Goal: Task Accomplishment & Management: Manage account settings

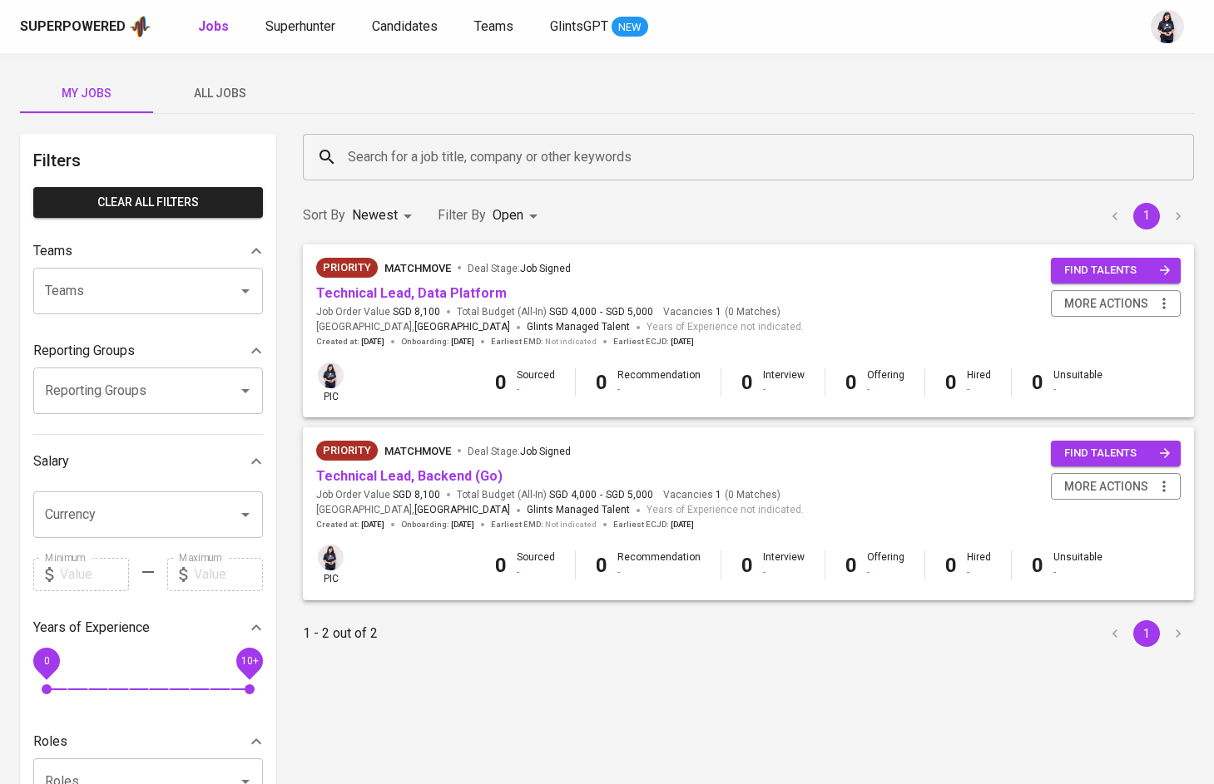
click at [238, 98] on span "All Jobs" at bounding box center [219, 93] width 113 height 21
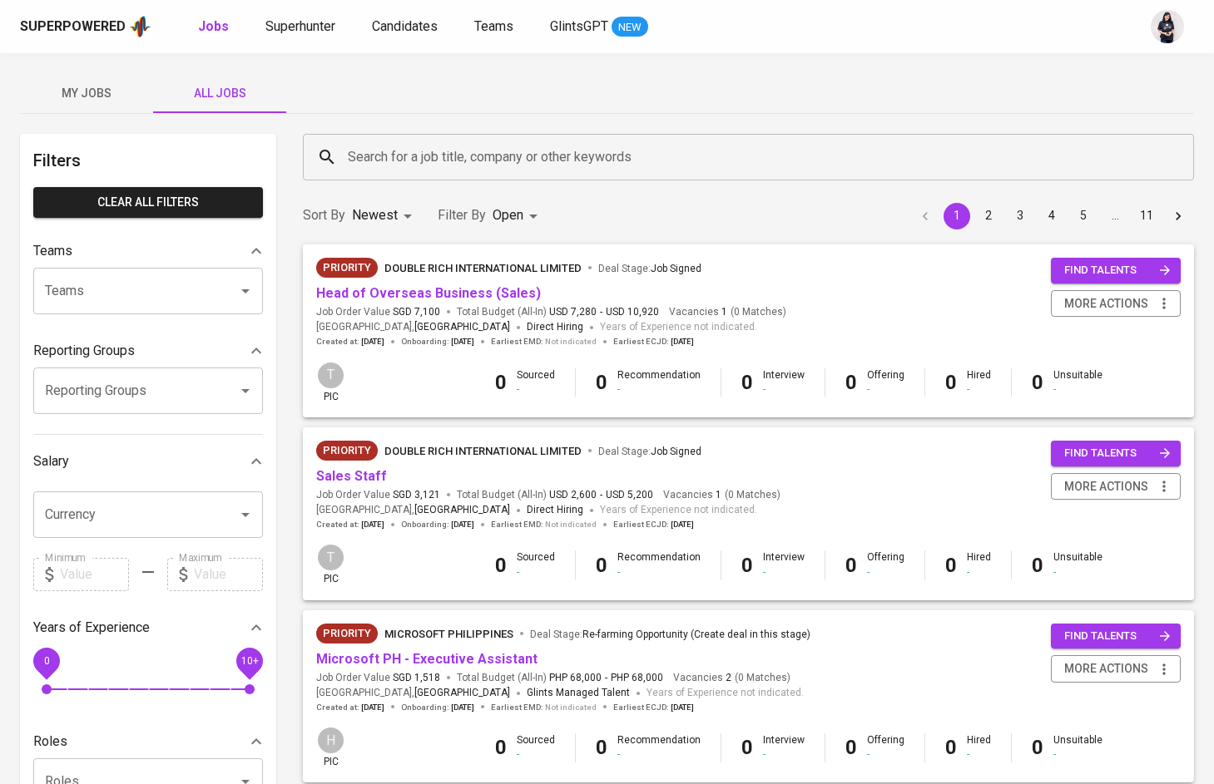
click at [82, 97] on span "My Jobs" at bounding box center [86, 93] width 113 height 21
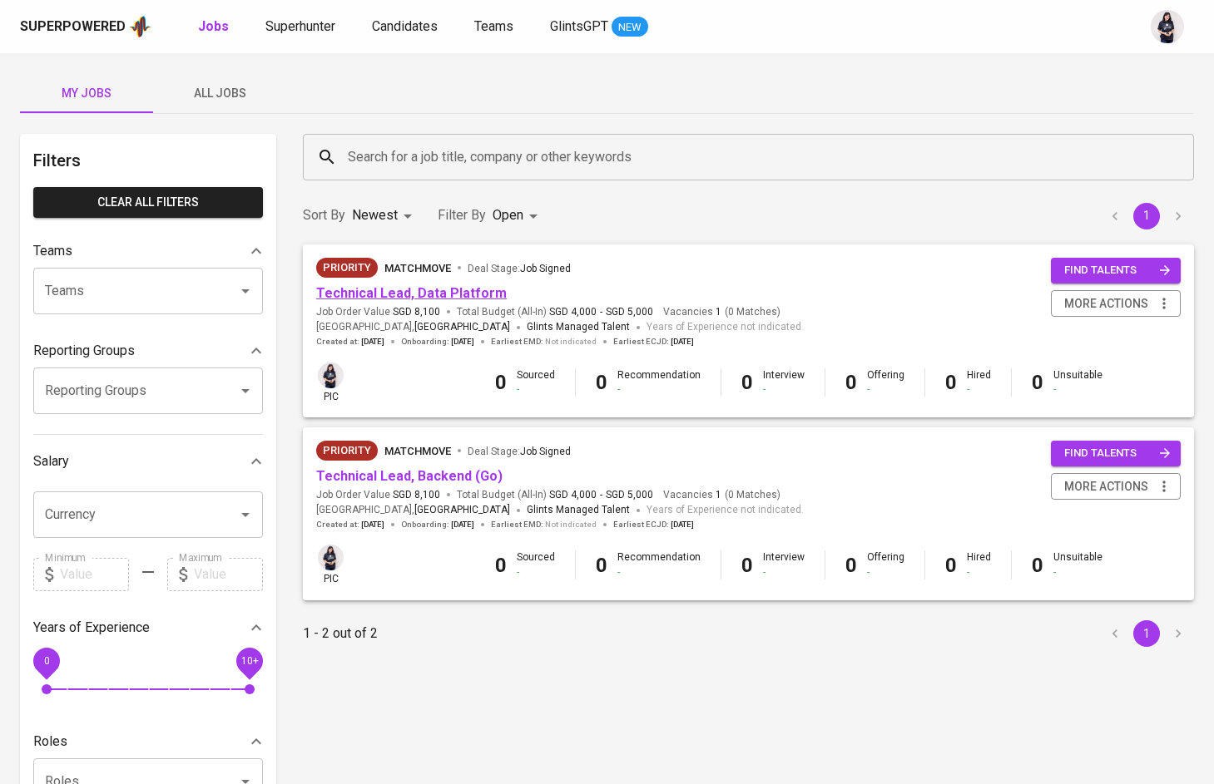
click at [448, 291] on link "Technical Lead, Data Platform" at bounding box center [411, 293] width 190 height 16
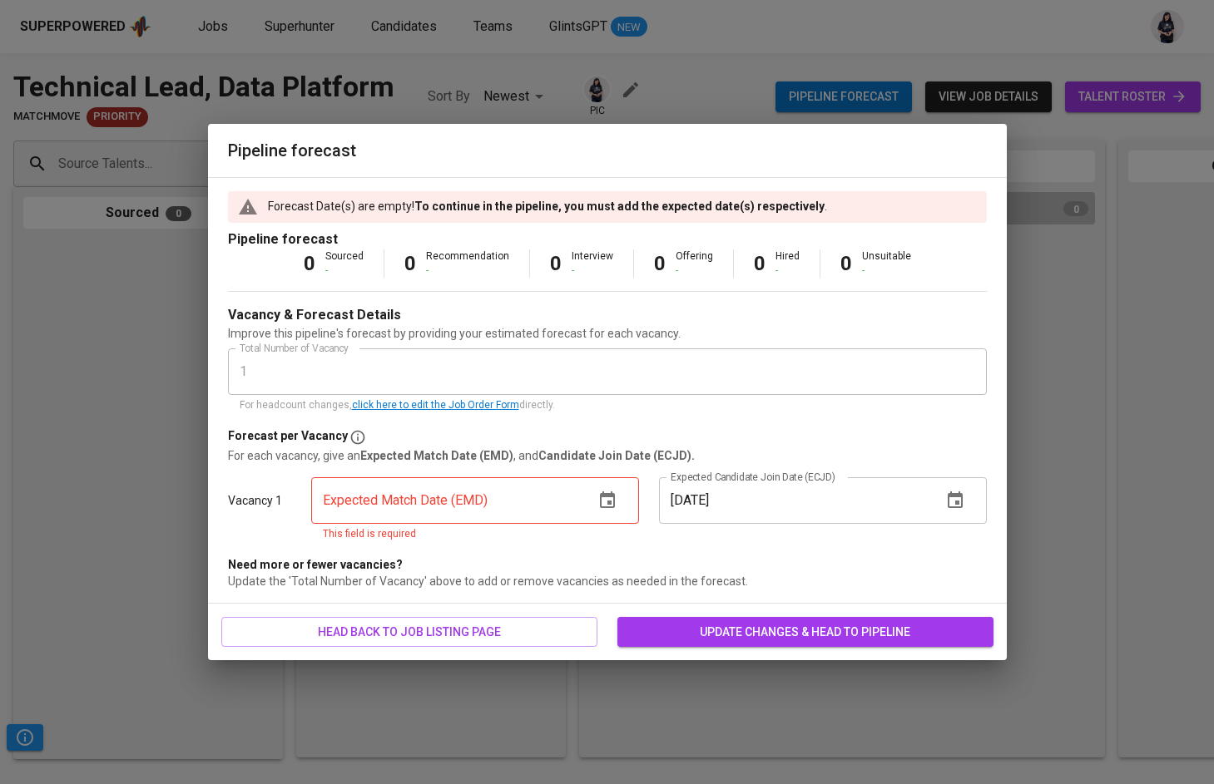
click at [609, 492] on icon "button" at bounding box center [607, 501] width 20 height 20
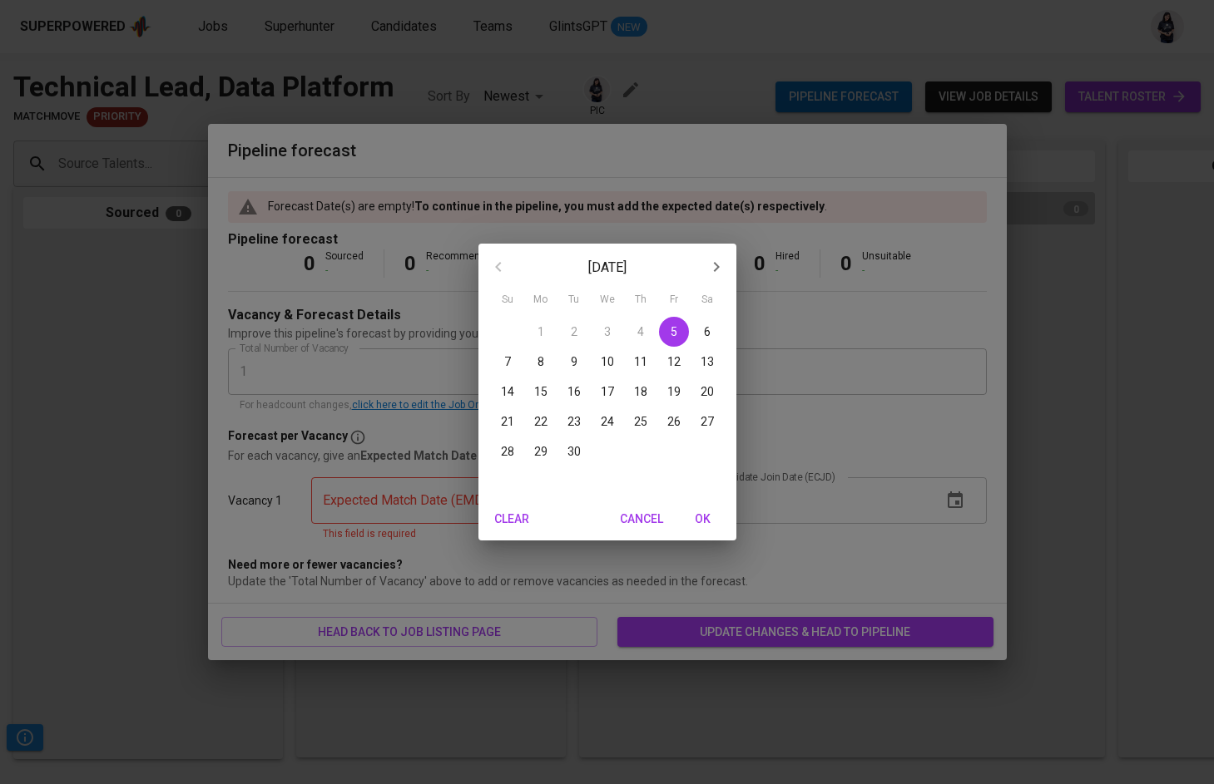
click at [539, 449] on p "29" at bounding box center [540, 451] width 13 height 17
type input "[DATE]"
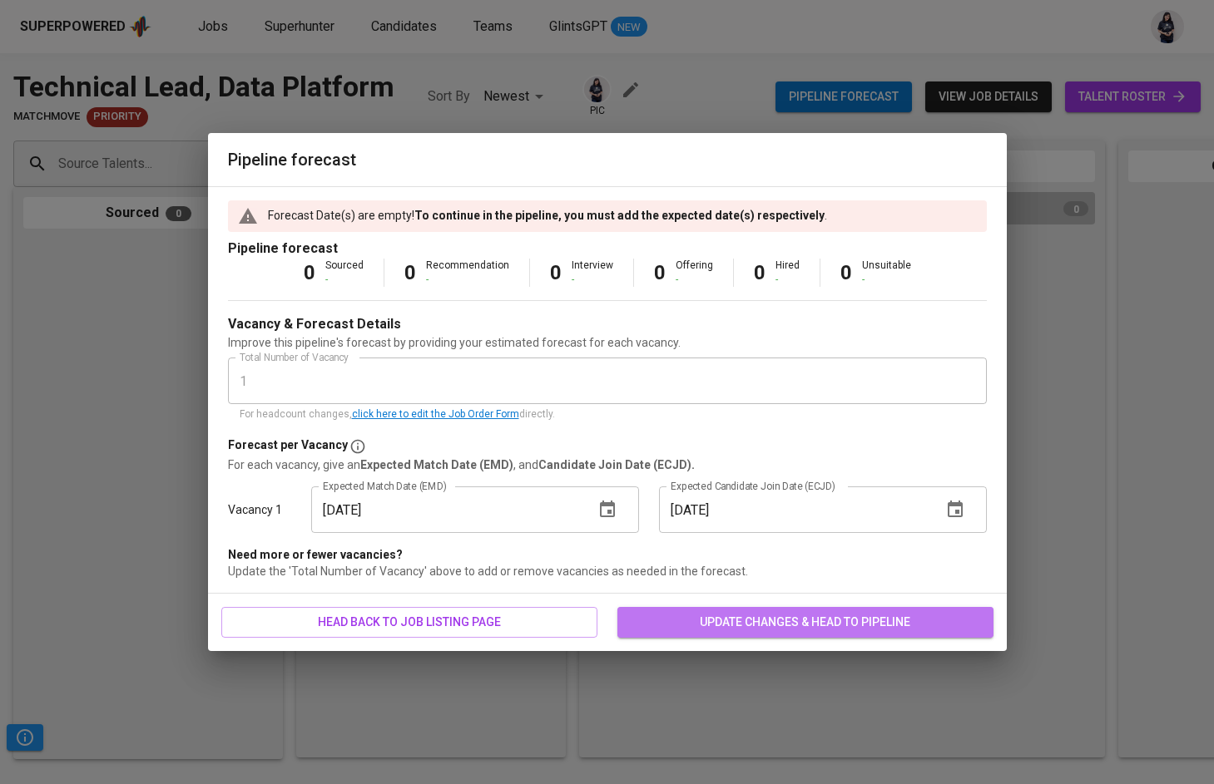
click at [849, 627] on span "update changes & head to pipeline" at bounding box center [805, 622] width 349 height 21
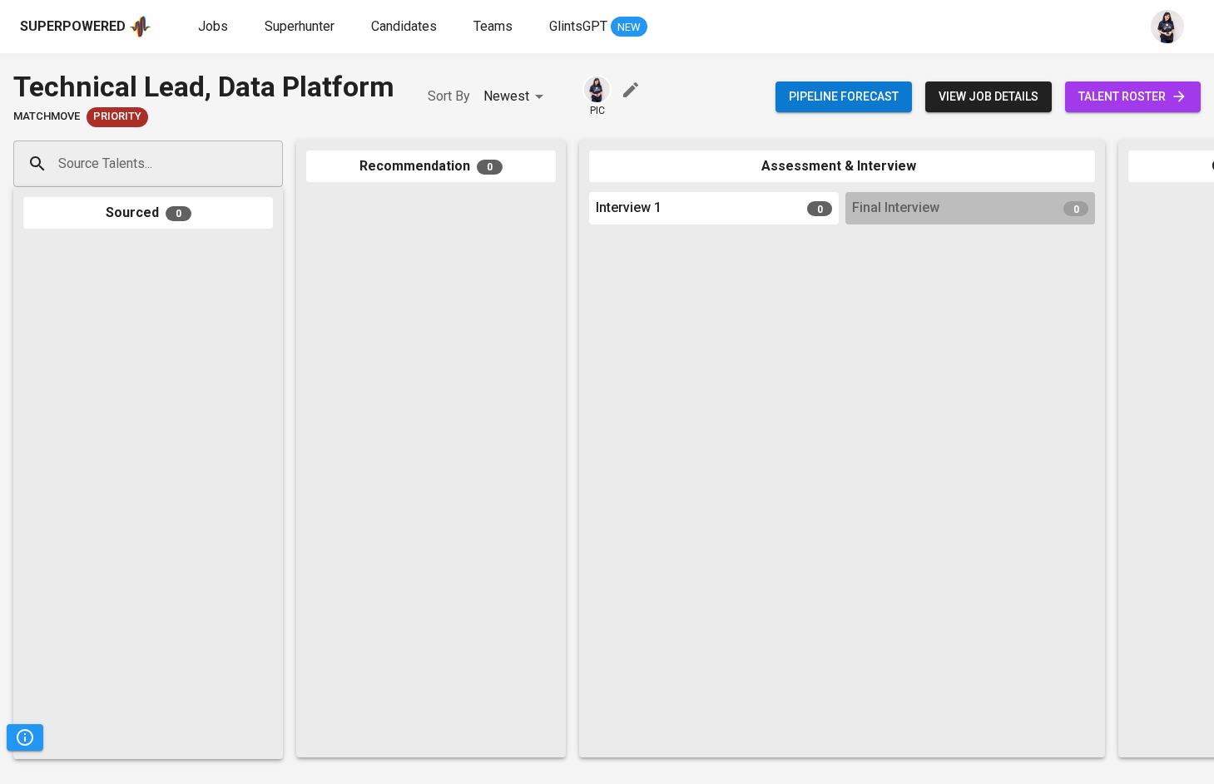
click at [628, 89] on icon "button" at bounding box center [631, 90] width 20 height 20
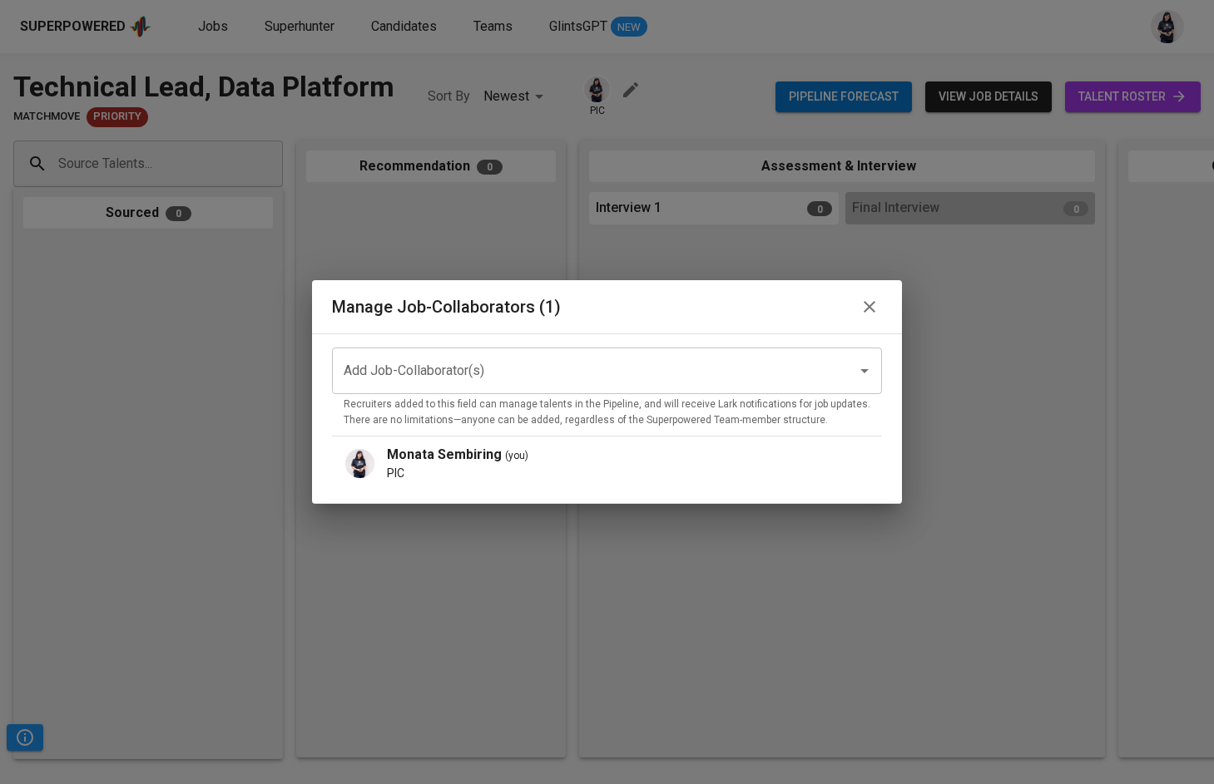
click at [547, 359] on input "Add Job-Collaborator(s)" at bounding box center [583, 371] width 488 height 32
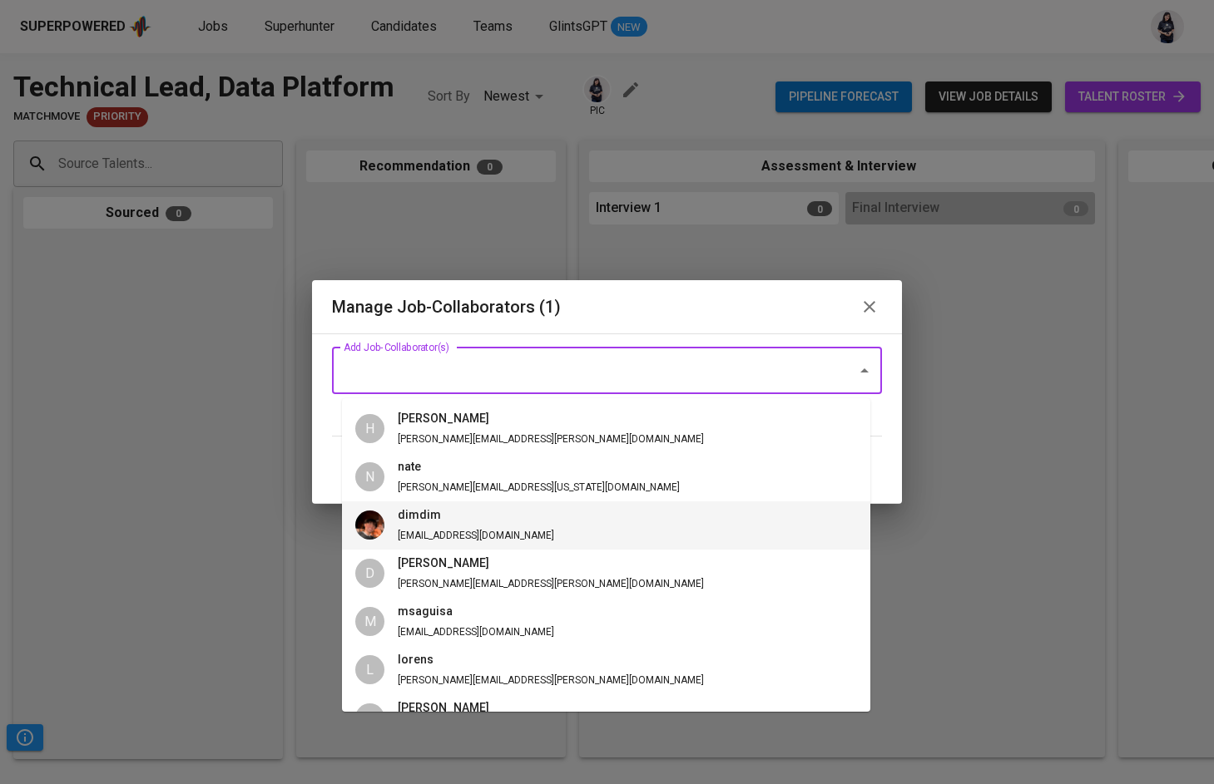
click at [546, 517] on li "dimdim [EMAIL_ADDRESS][DOMAIN_NAME]" at bounding box center [606, 526] width 528 height 48
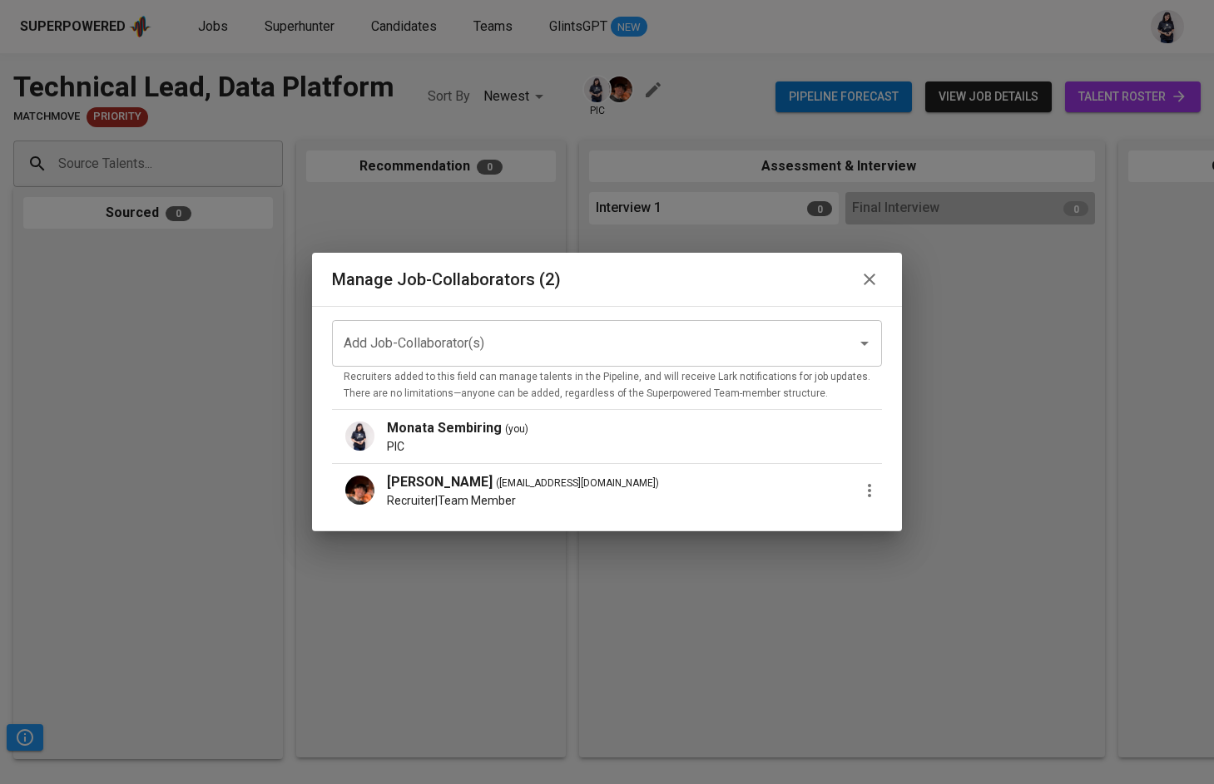
click at [859, 481] on icon "button" at bounding box center [869, 491] width 20 height 20
click at [906, 484] on li "Promote to PIC" at bounding box center [952, 499] width 149 height 30
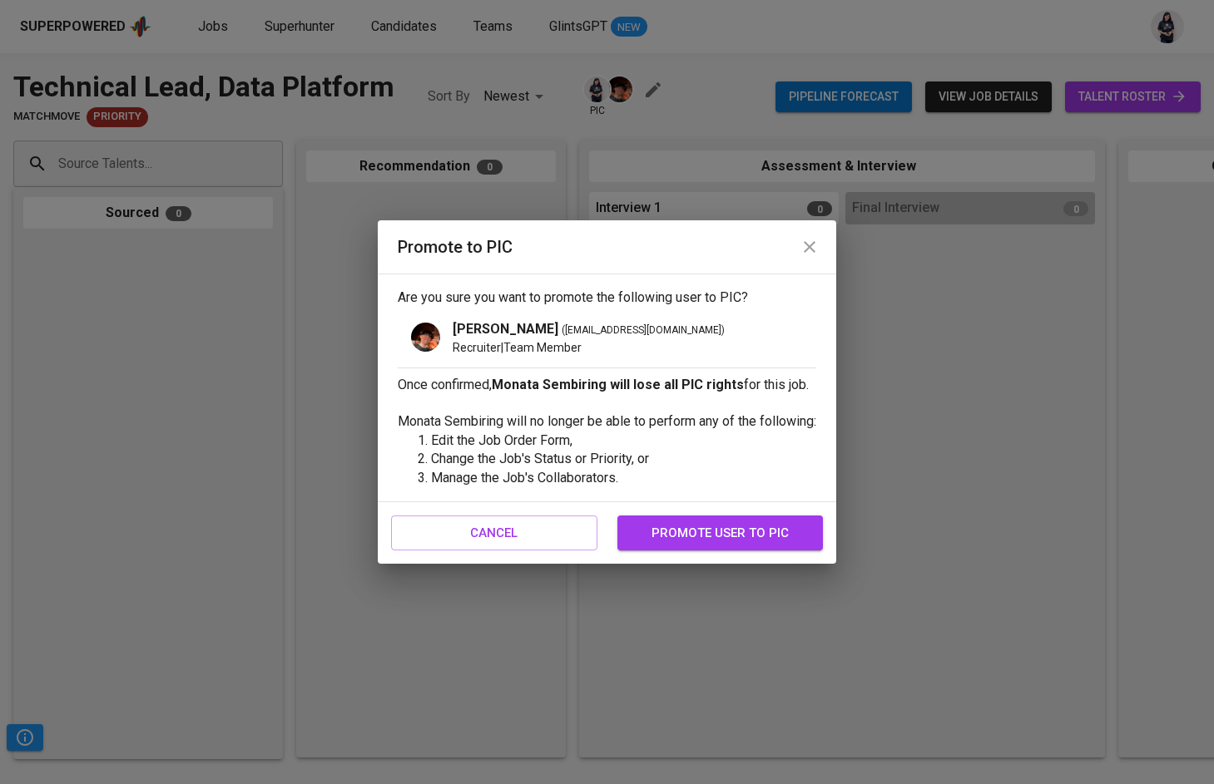
click at [707, 531] on span "promote user to pic" at bounding box center [721, 533] width 170 height 22
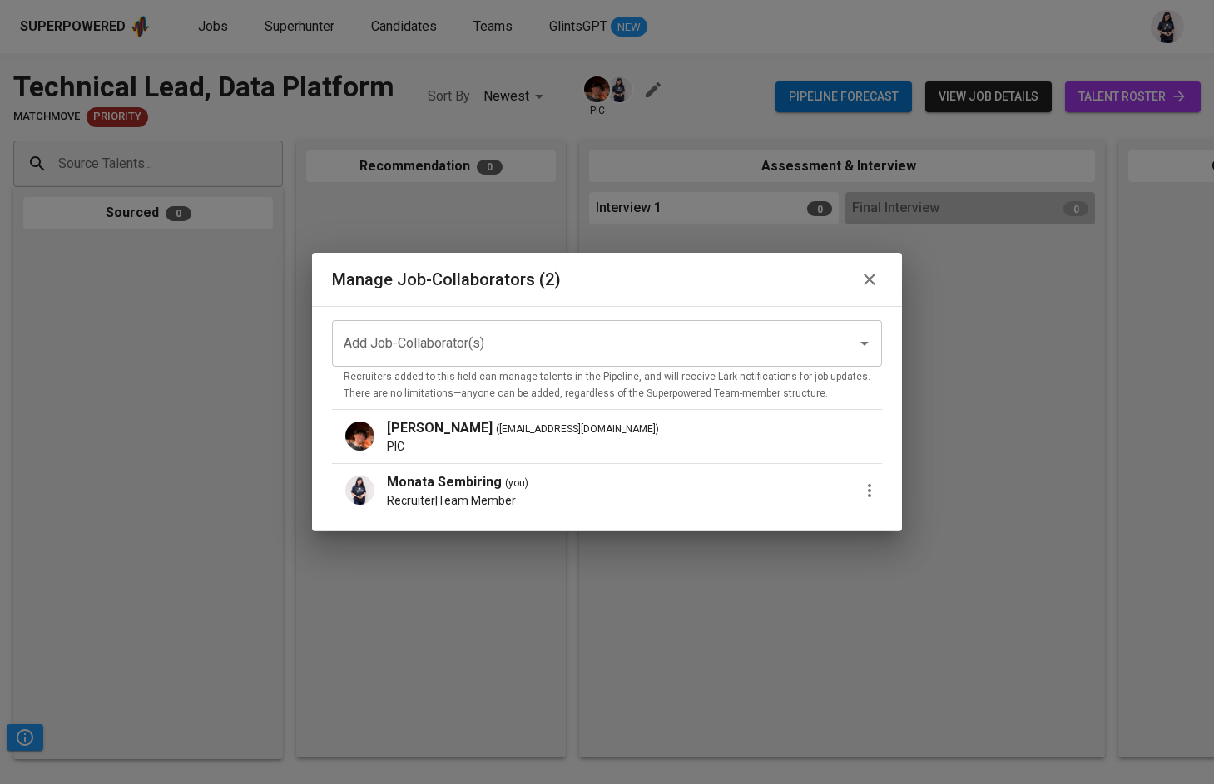
click at [868, 494] on icon "button" at bounding box center [869, 490] width 3 height 13
click at [898, 523] on span "Remove Collaborator" at bounding box center [952, 529] width 122 height 20
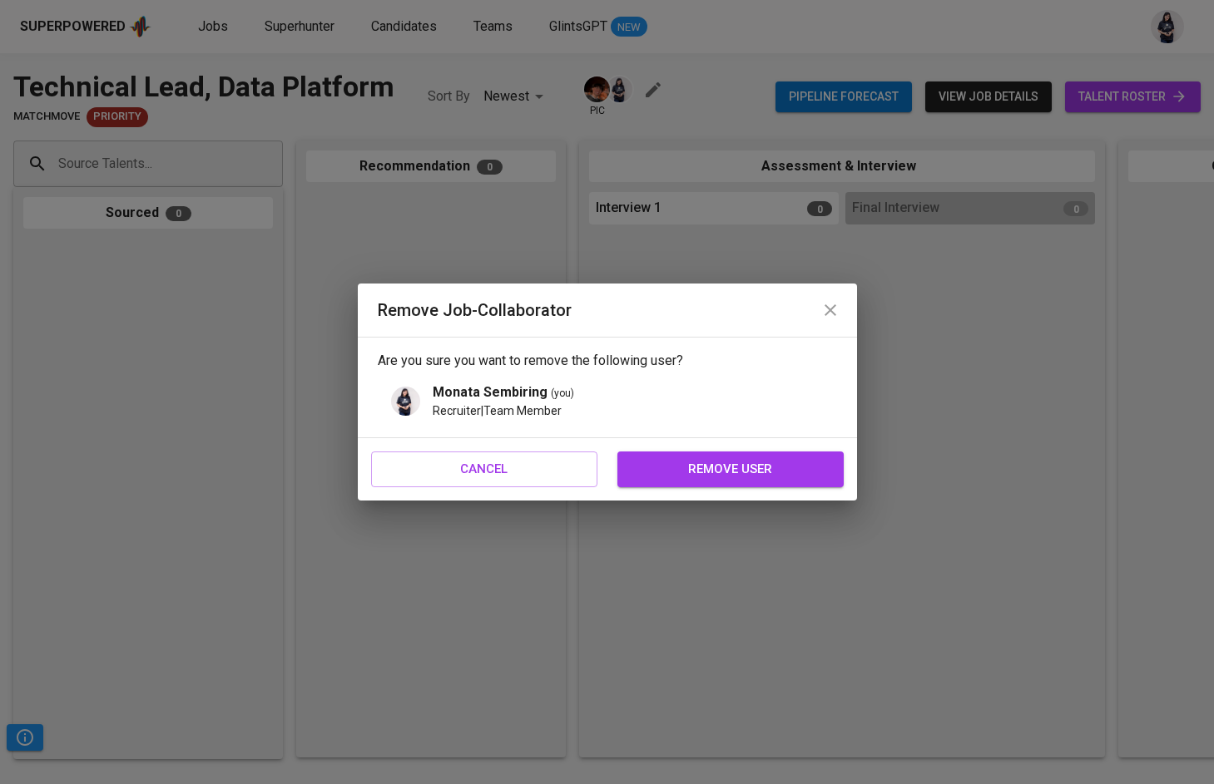
click at [734, 481] on button "remove user" at bounding box center [730, 469] width 226 height 35
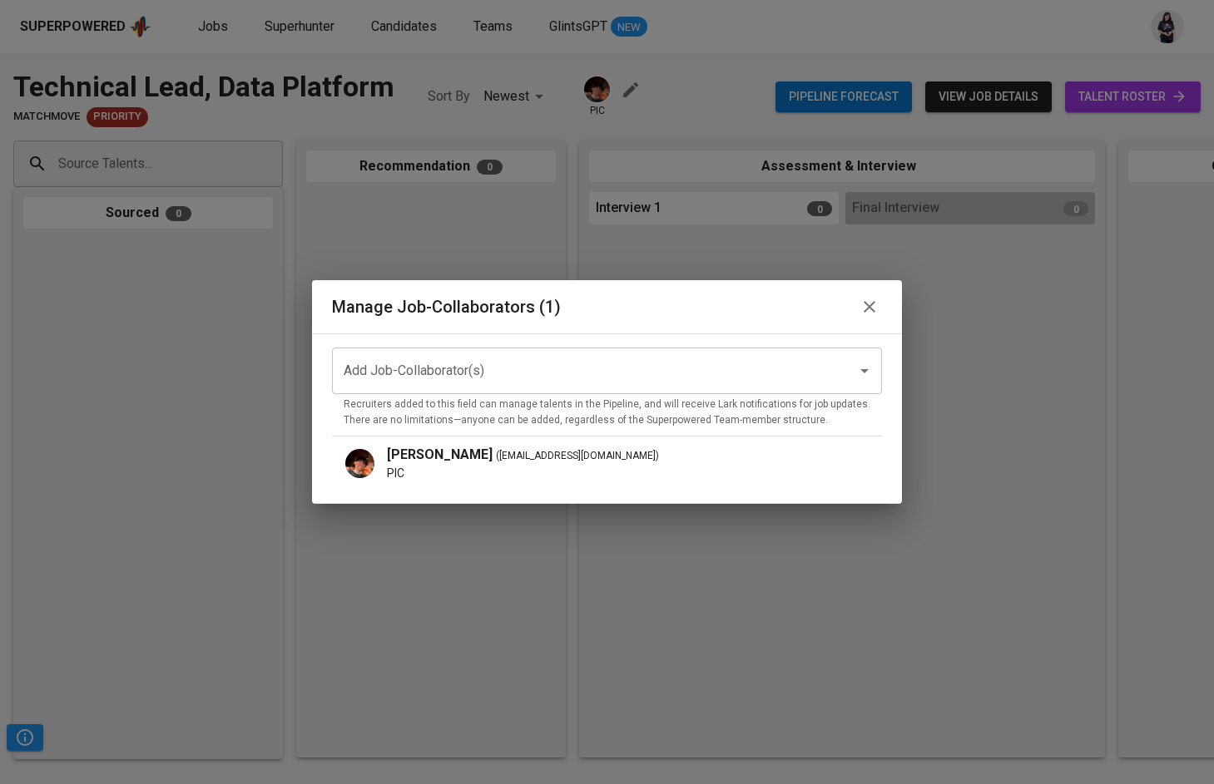
click at [866, 300] on icon "button" at bounding box center [869, 307] width 20 height 20
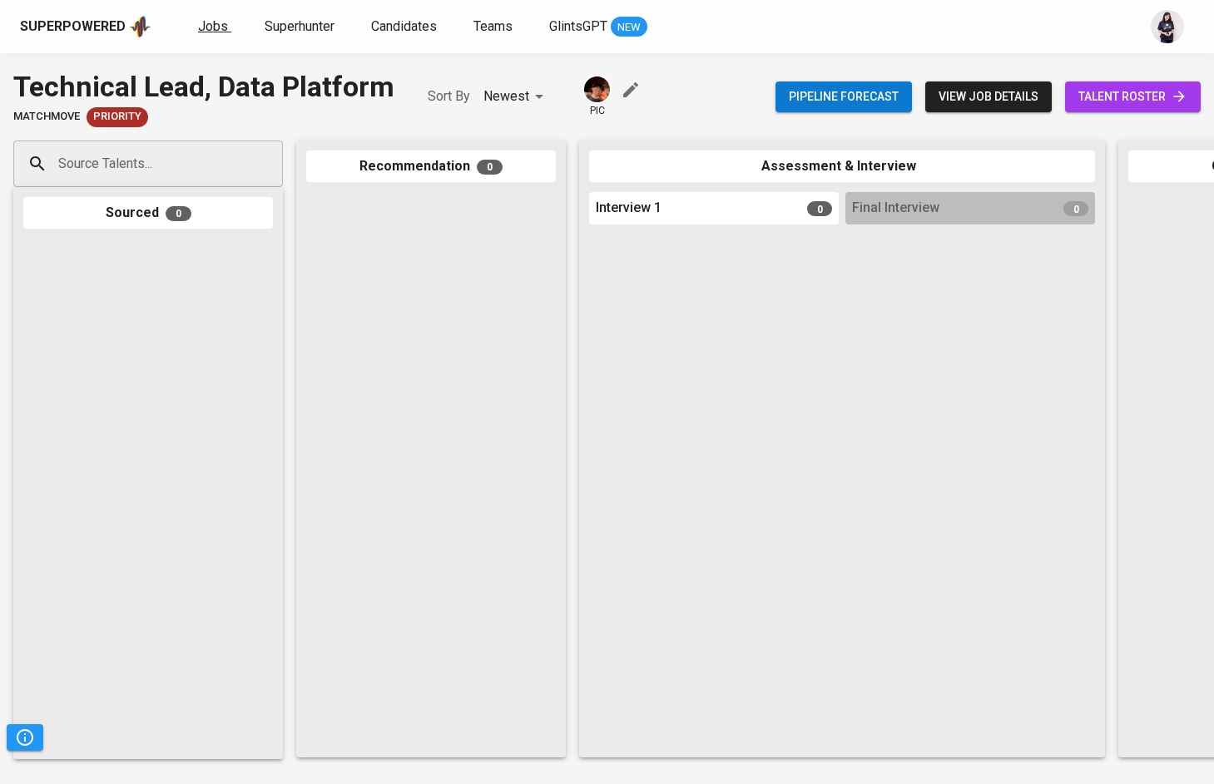
click at [211, 34] on link "Jobs" at bounding box center [214, 27] width 33 height 21
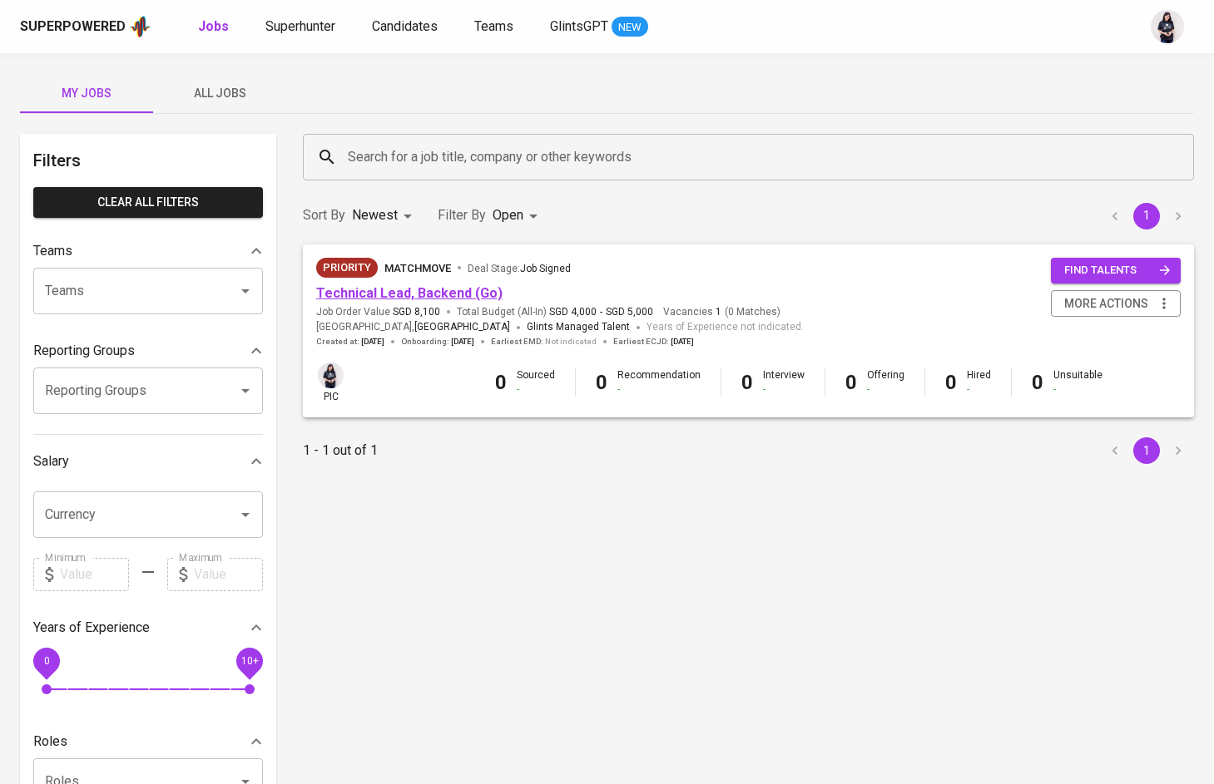
click at [413, 285] on link "Technical Lead, Backend (Go)" at bounding box center [409, 293] width 186 height 16
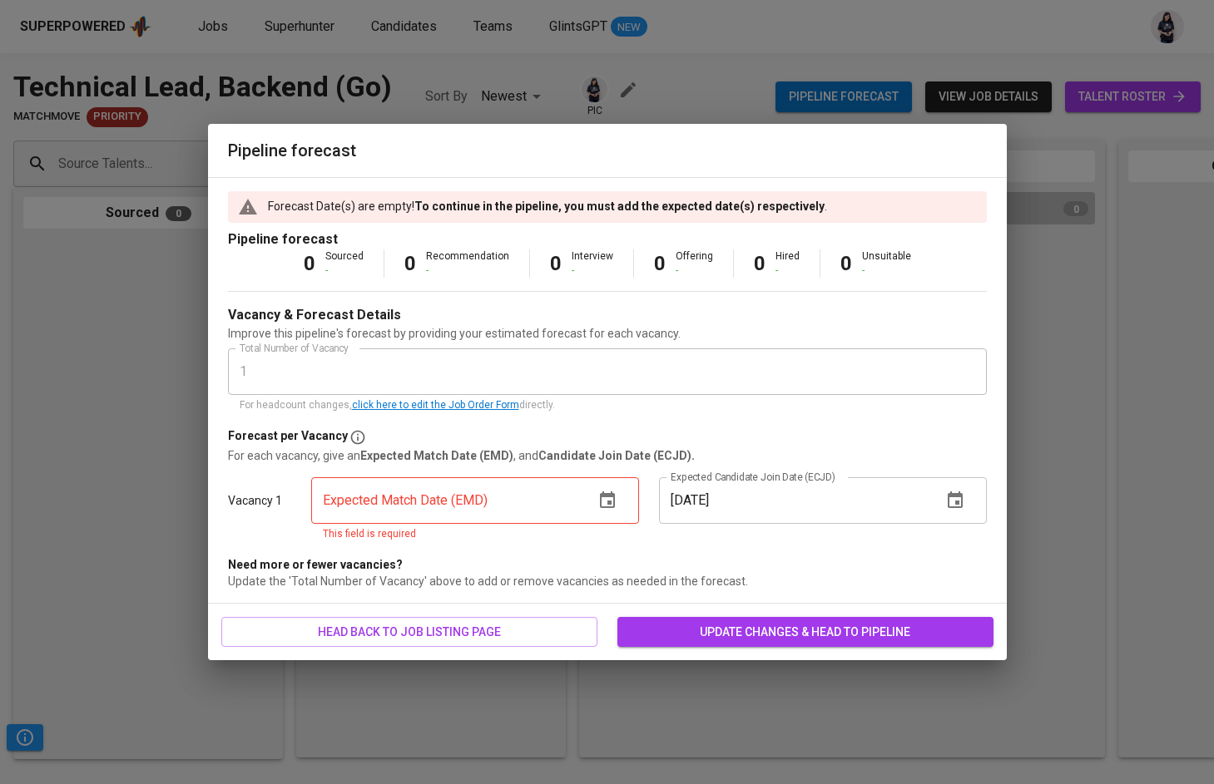
click at [612, 502] on icon "button" at bounding box center [607, 501] width 20 height 20
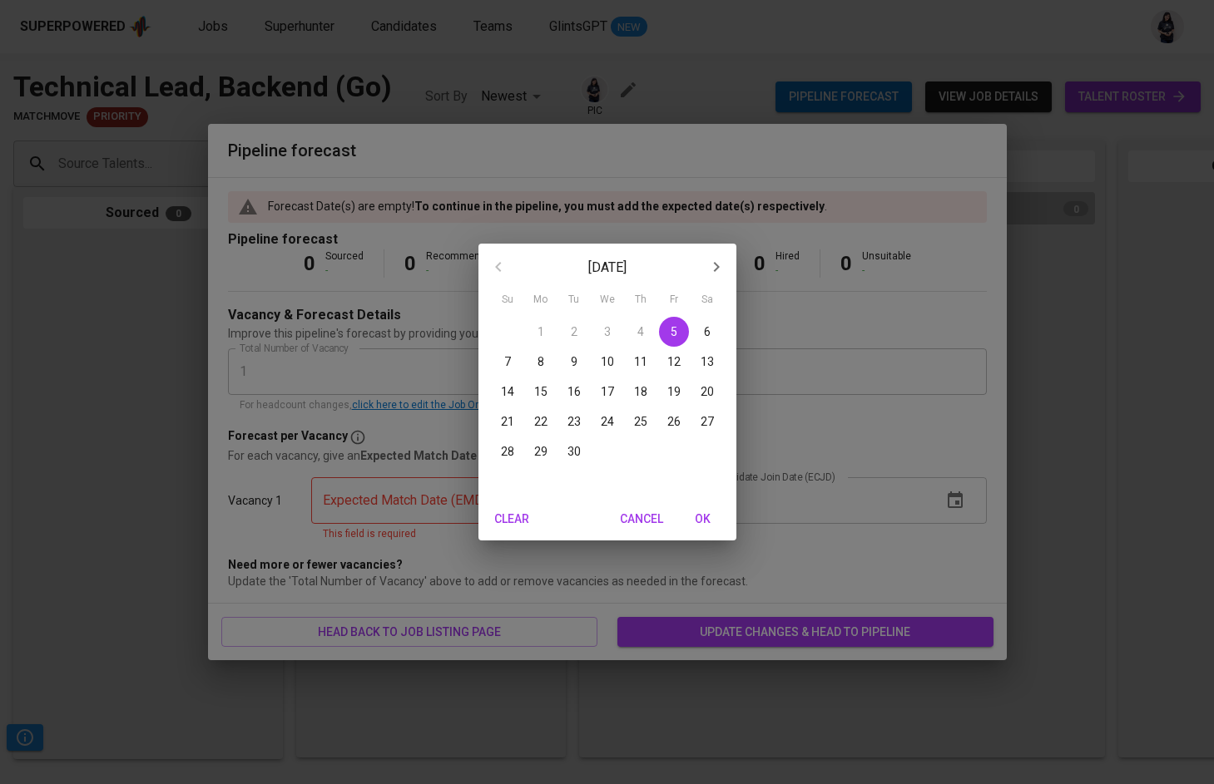
click at [536, 453] on p "29" at bounding box center [540, 451] width 13 height 17
type input "[DATE]"
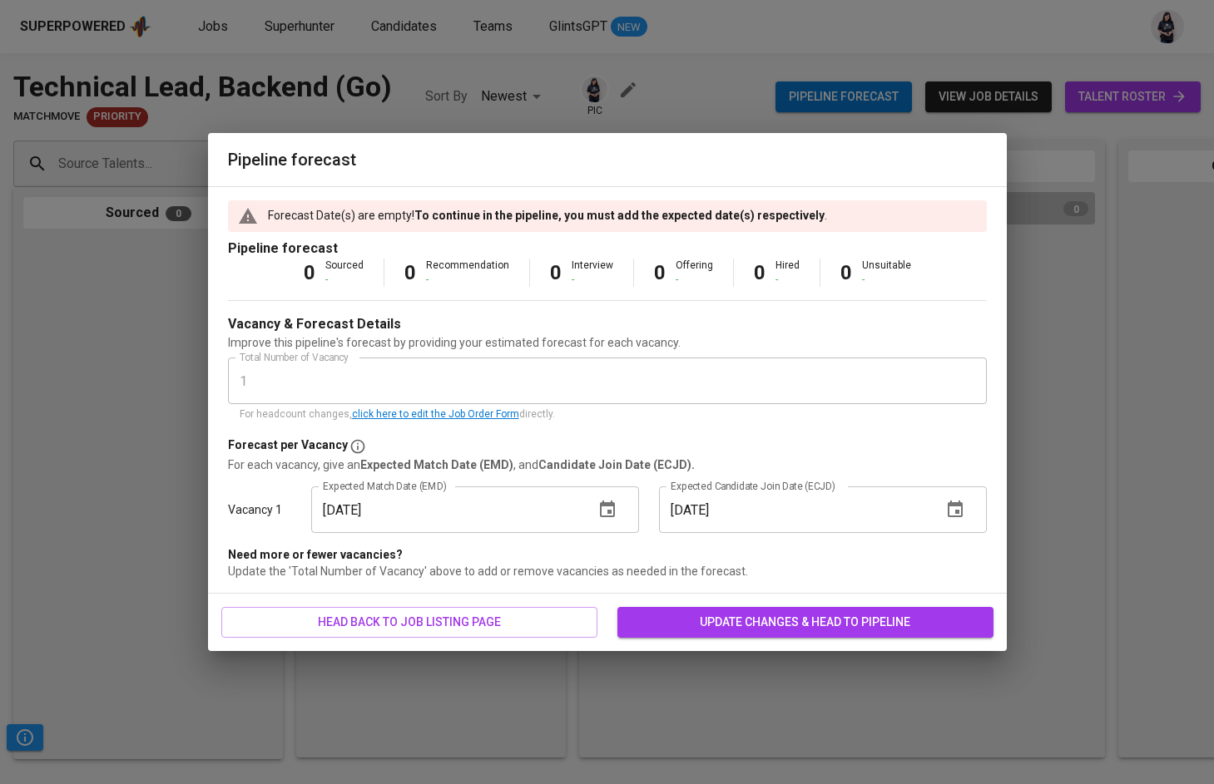
click at [845, 632] on button "update changes & head to pipeline" at bounding box center [805, 622] width 376 height 31
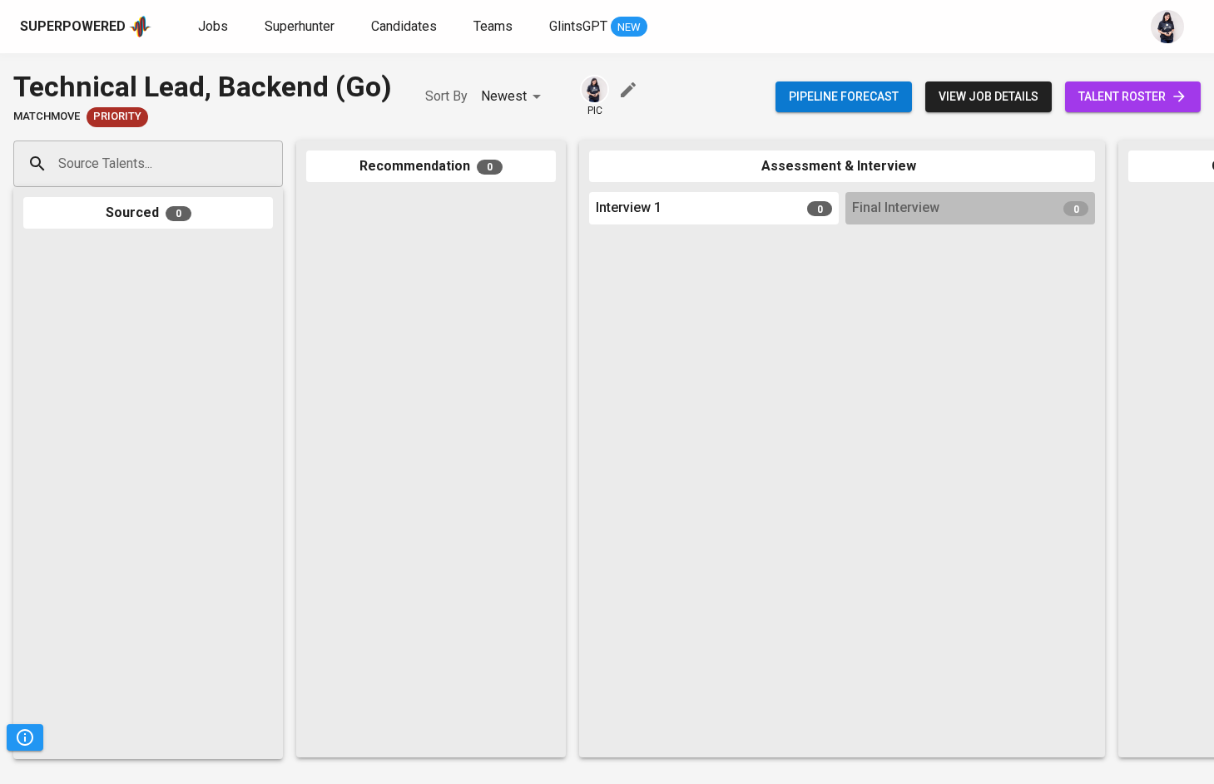
click at [622, 84] on icon "button" at bounding box center [628, 90] width 20 height 20
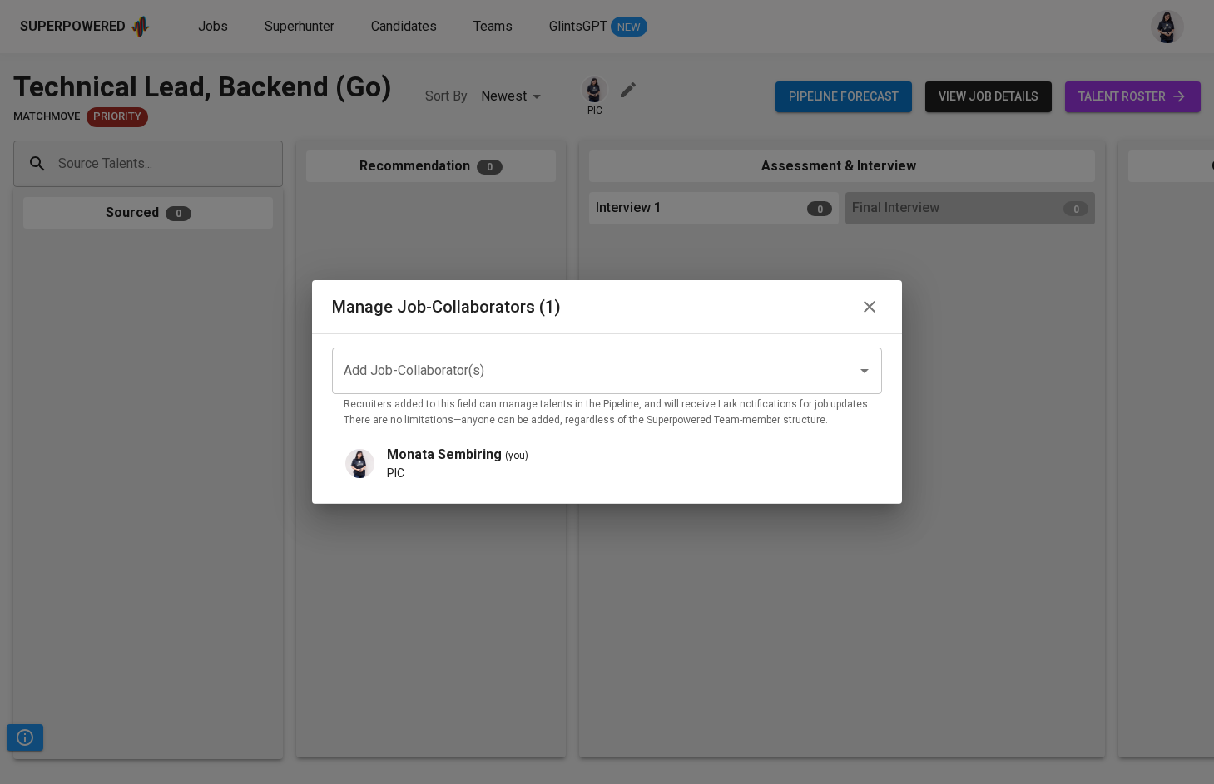
click at [610, 382] on input "Add Job-Collaborator(s)" at bounding box center [583, 371] width 488 height 32
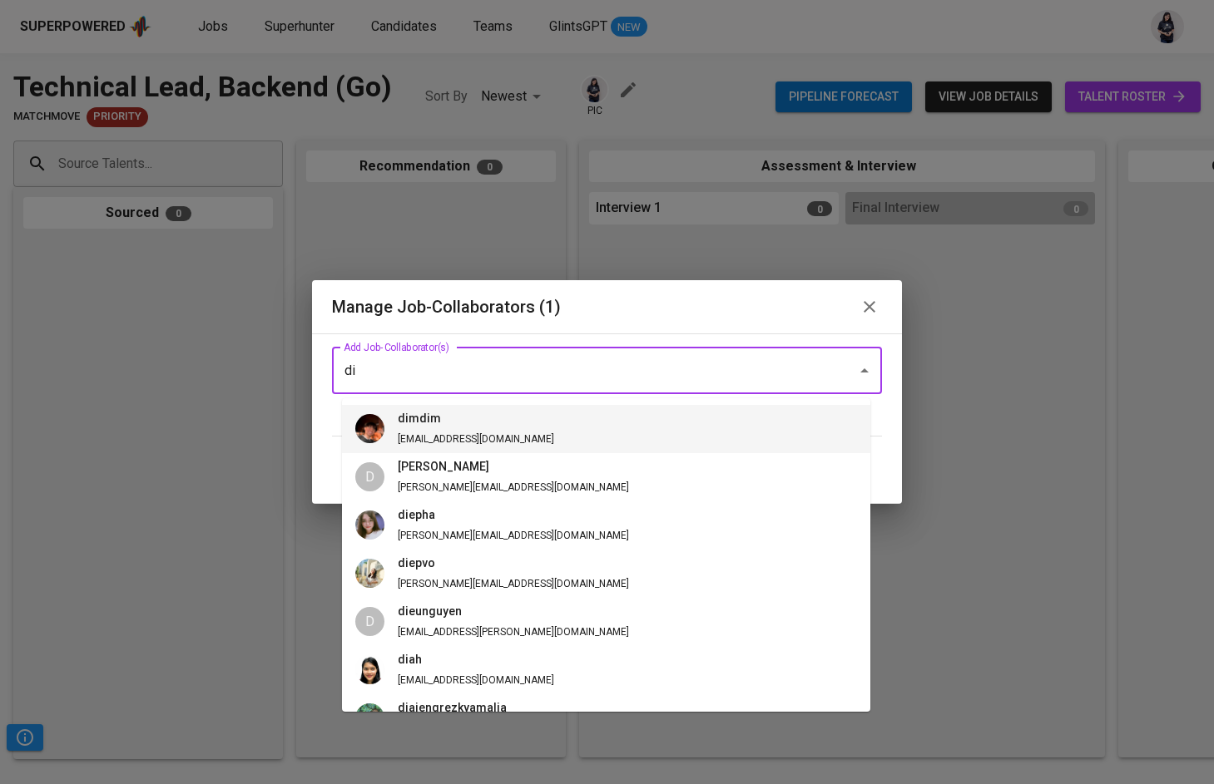
click at [439, 425] on h6 "dimdim" at bounding box center [476, 419] width 156 height 18
type input "di"
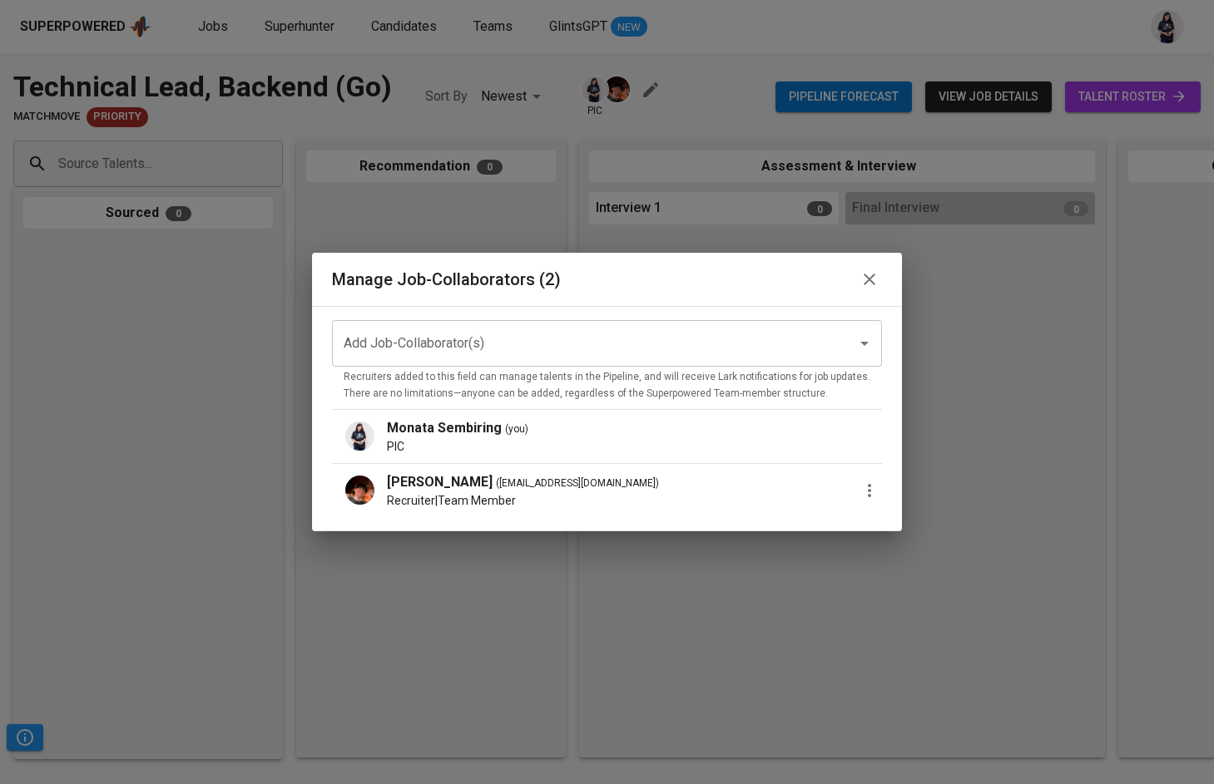
click at [859, 482] on icon "button" at bounding box center [869, 491] width 20 height 20
click at [899, 492] on p "Promote to PIC" at bounding box center [936, 499] width 91 height 20
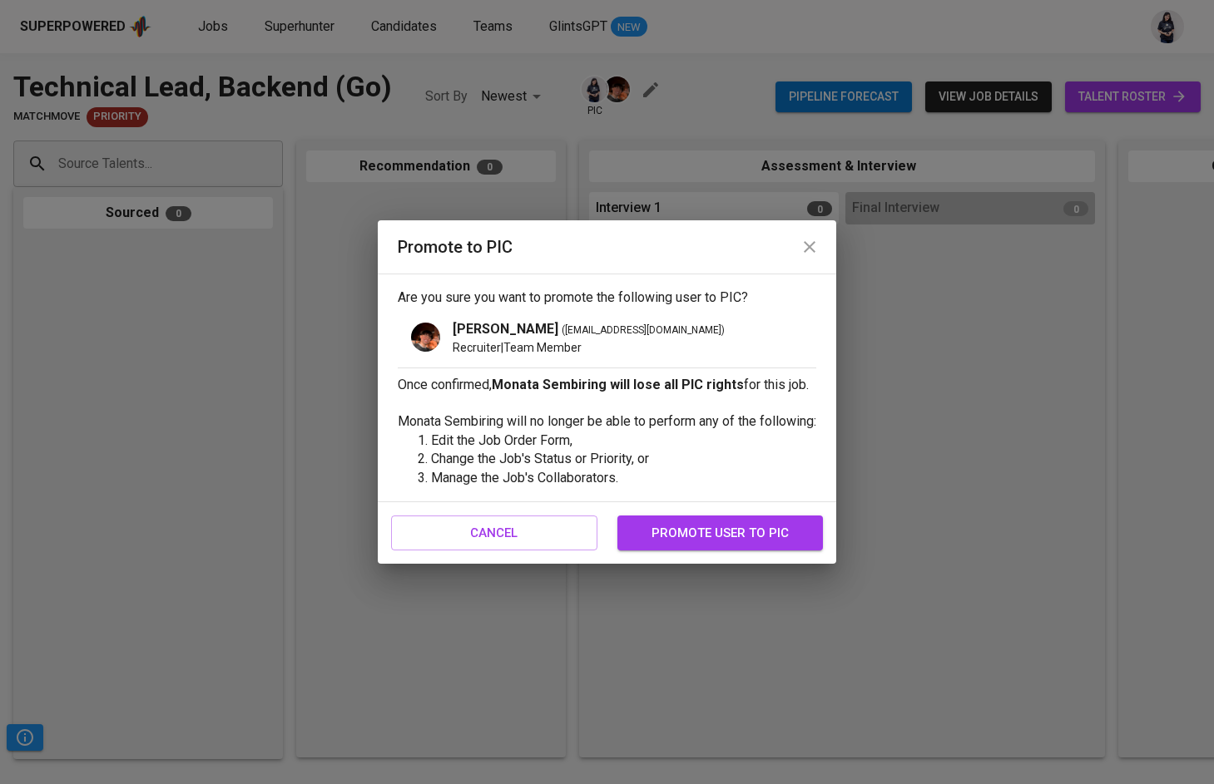
click at [735, 532] on span "promote user to pic" at bounding box center [721, 533] width 170 height 22
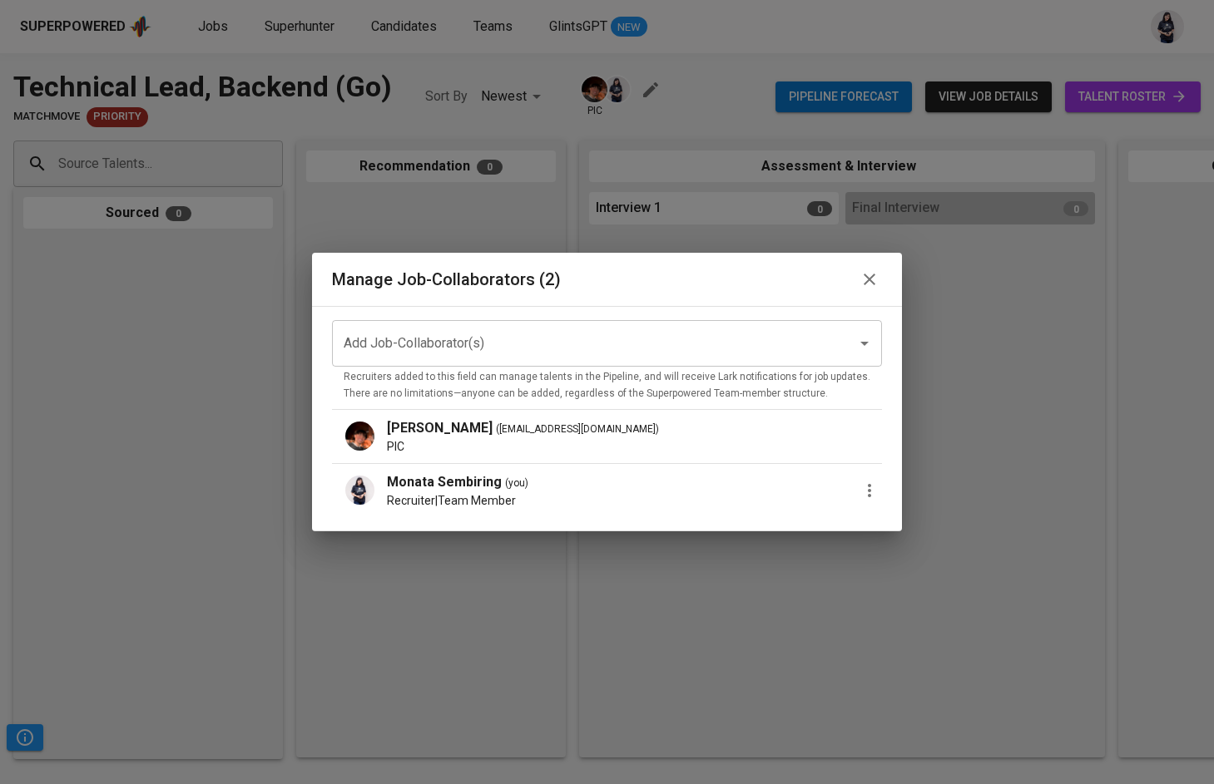
click at [864, 494] on icon "button" at bounding box center [869, 491] width 20 height 20
click at [899, 522] on span "Remove Collaborator" at bounding box center [952, 529] width 122 height 20
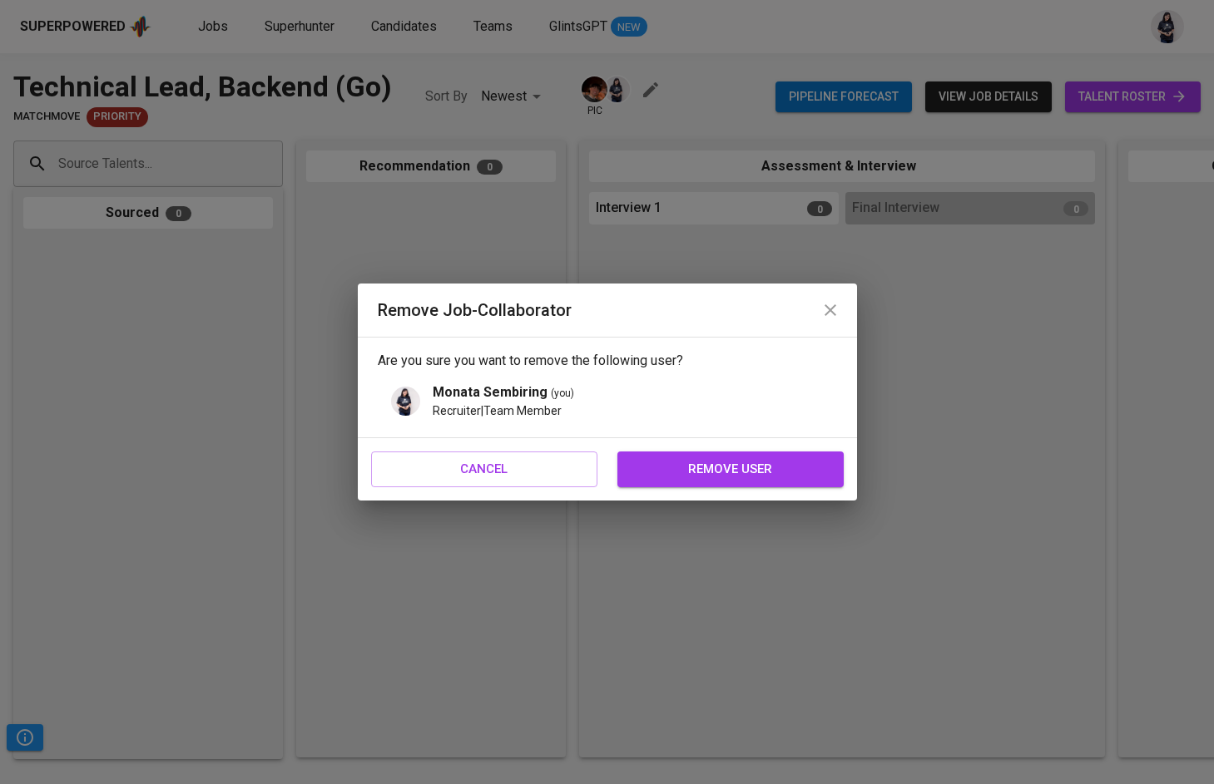
click at [764, 457] on button "remove user" at bounding box center [730, 469] width 226 height 35
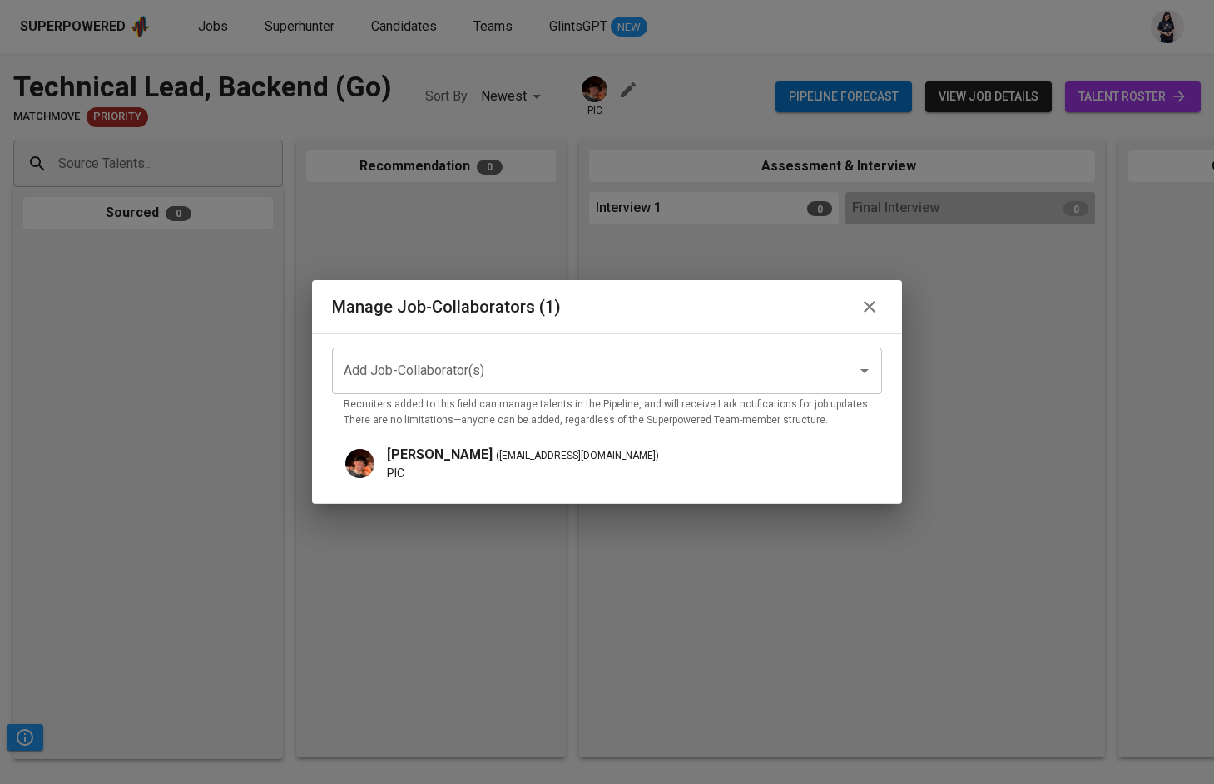
click at [859, 305] on icon "button" at bounding box center [869, 307] width 20 height 20
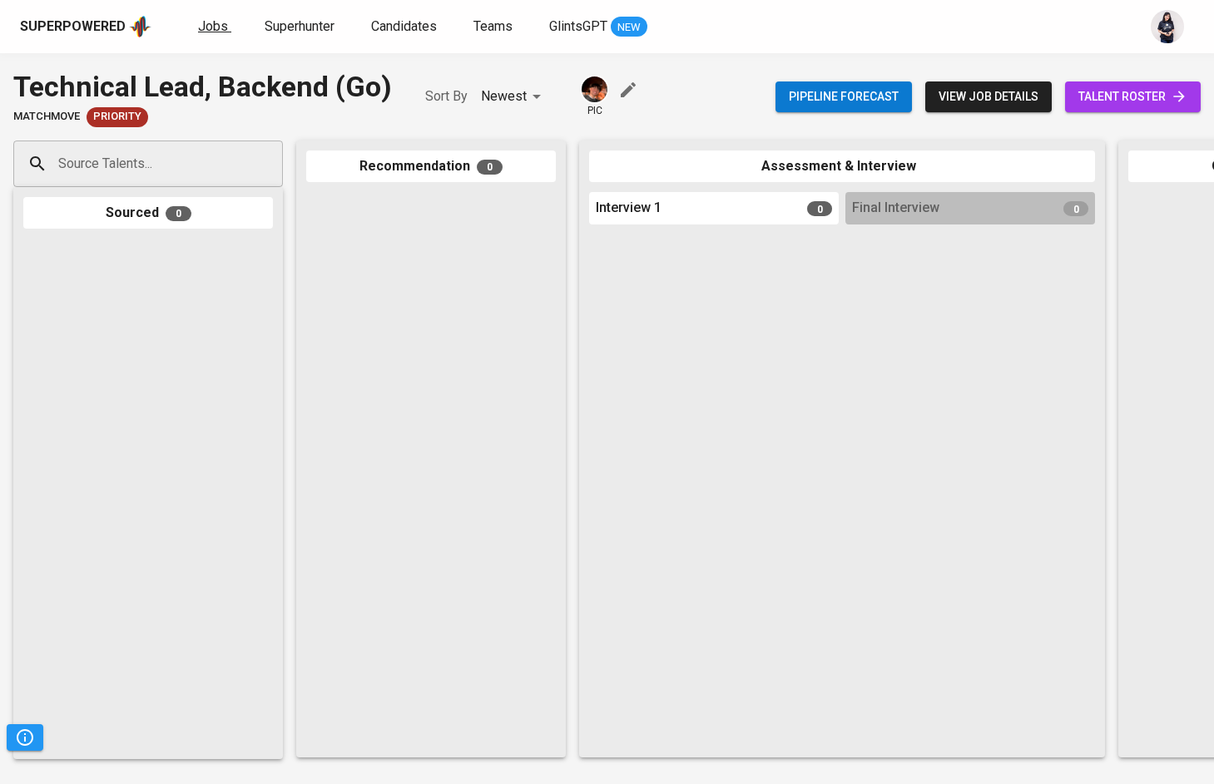
click at [211, 34] on link "Jobs" at bounding box center [214, 27] width 33 height 21
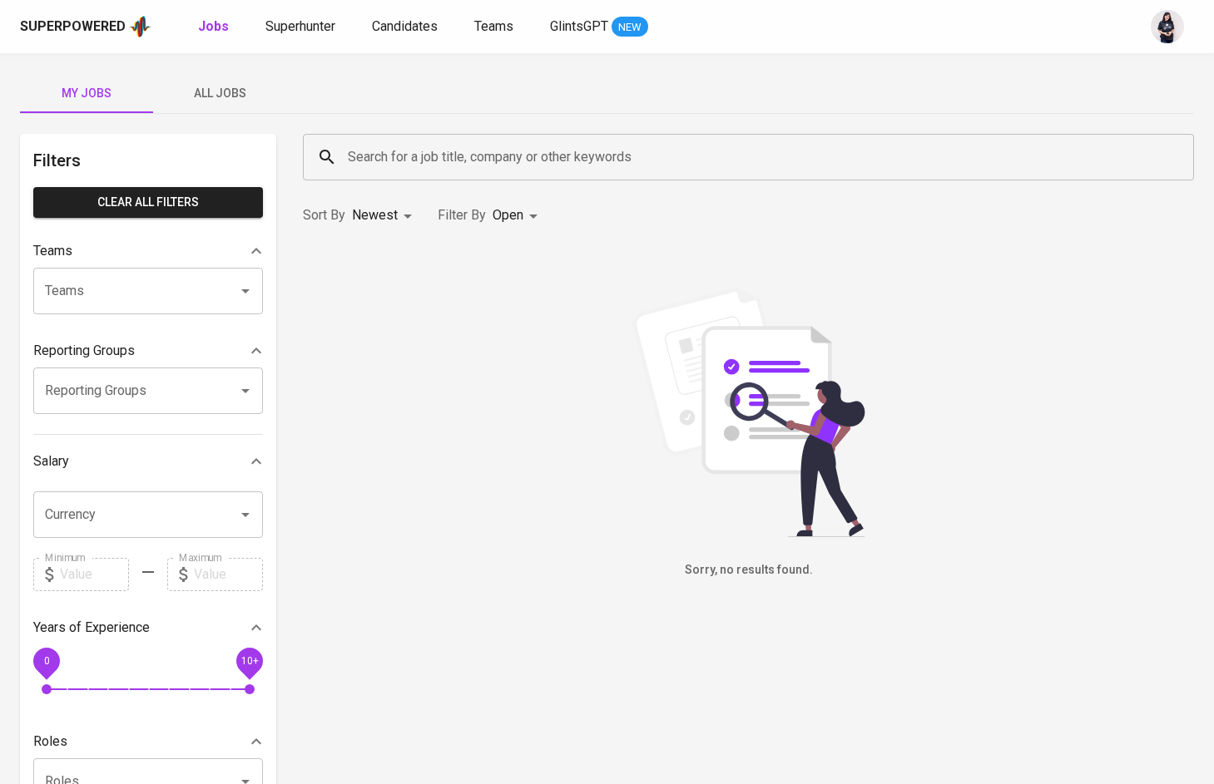
click at [222, 90] on span "All Jobs" at bounding box center [219, 93] width 113 height 21
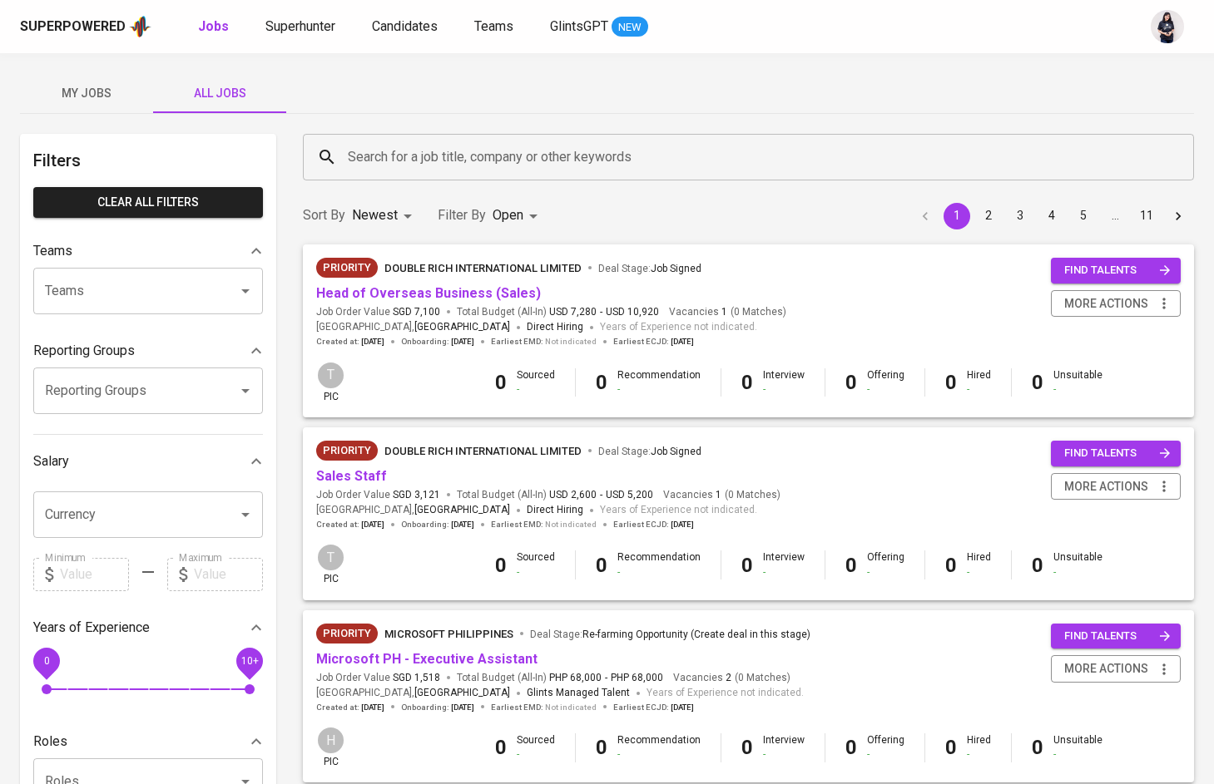
click at [168, 370] on div "Reporting Groups" at bounding box center [148, 391] width 230 height 47
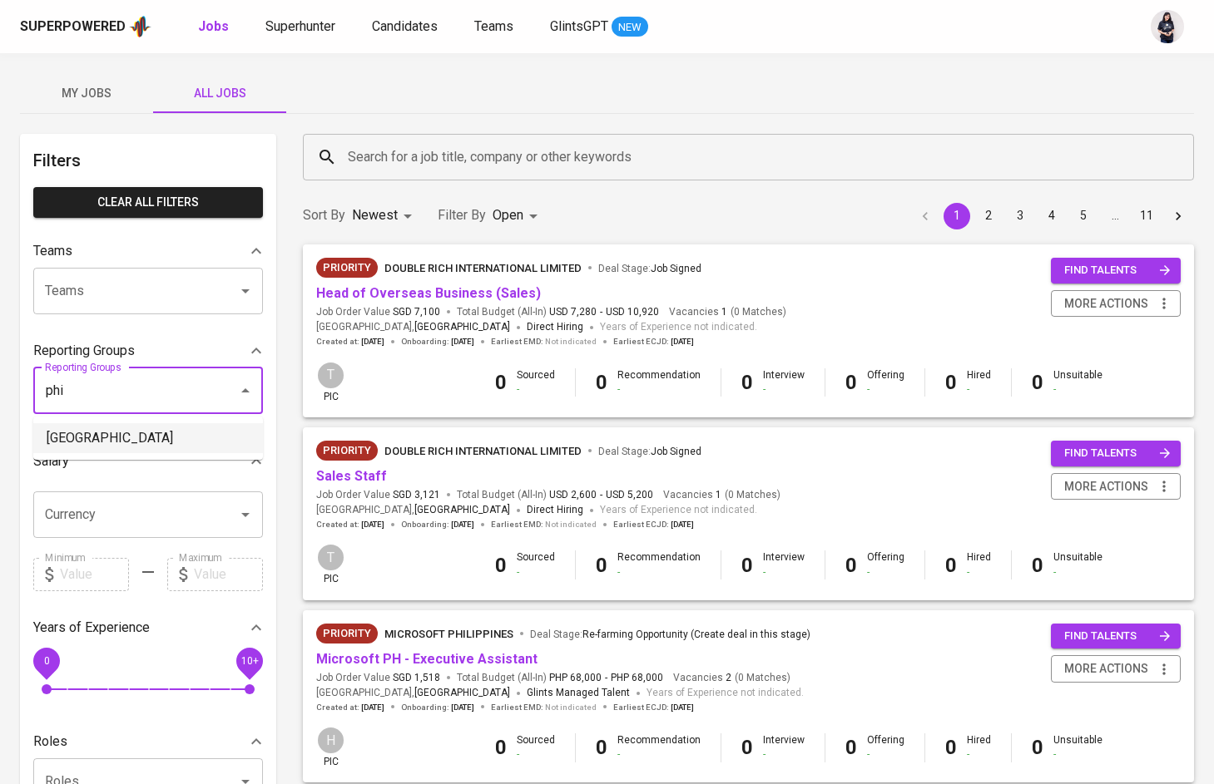
click at [198, 441] on li "[GEOGRAPHIC_DATA]" at bounding box center [148, 438] width 230 height 30
type input "phi"
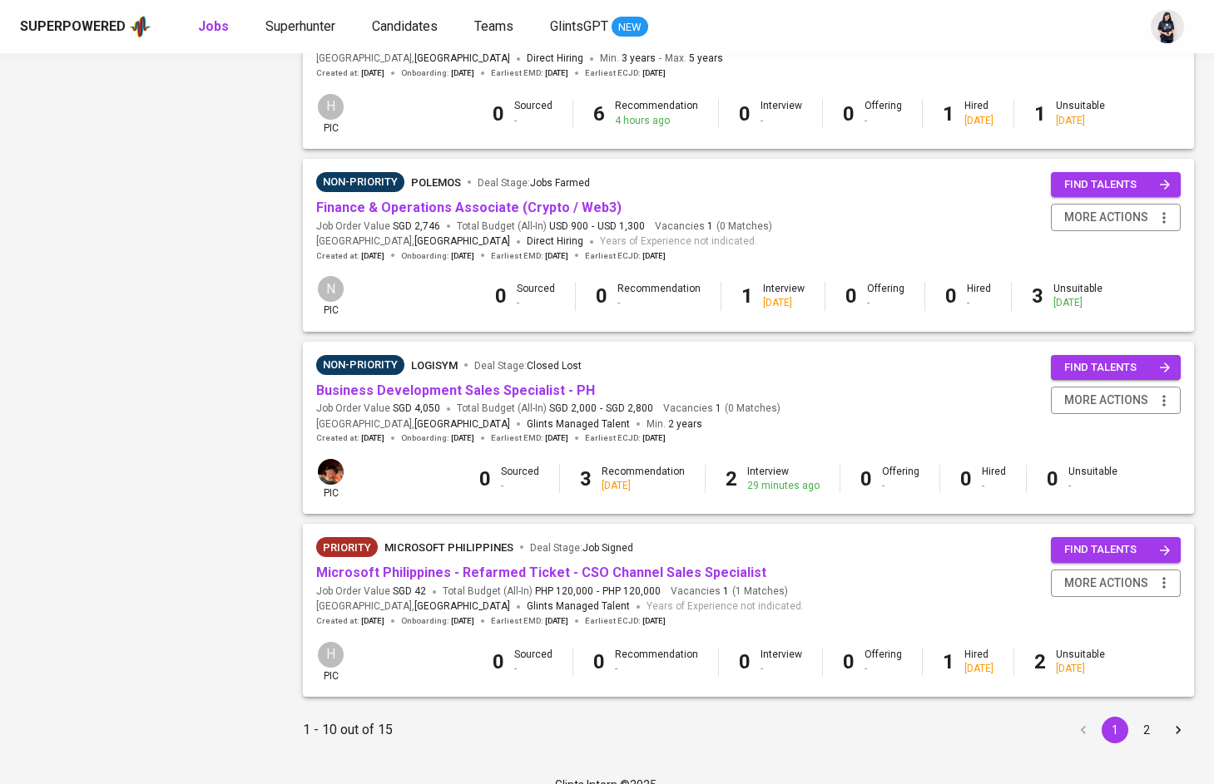
scroll to position [1365, 0]
click at [1150, 718] on button "2" at bounding box center [1146, 731] width 27 height 27
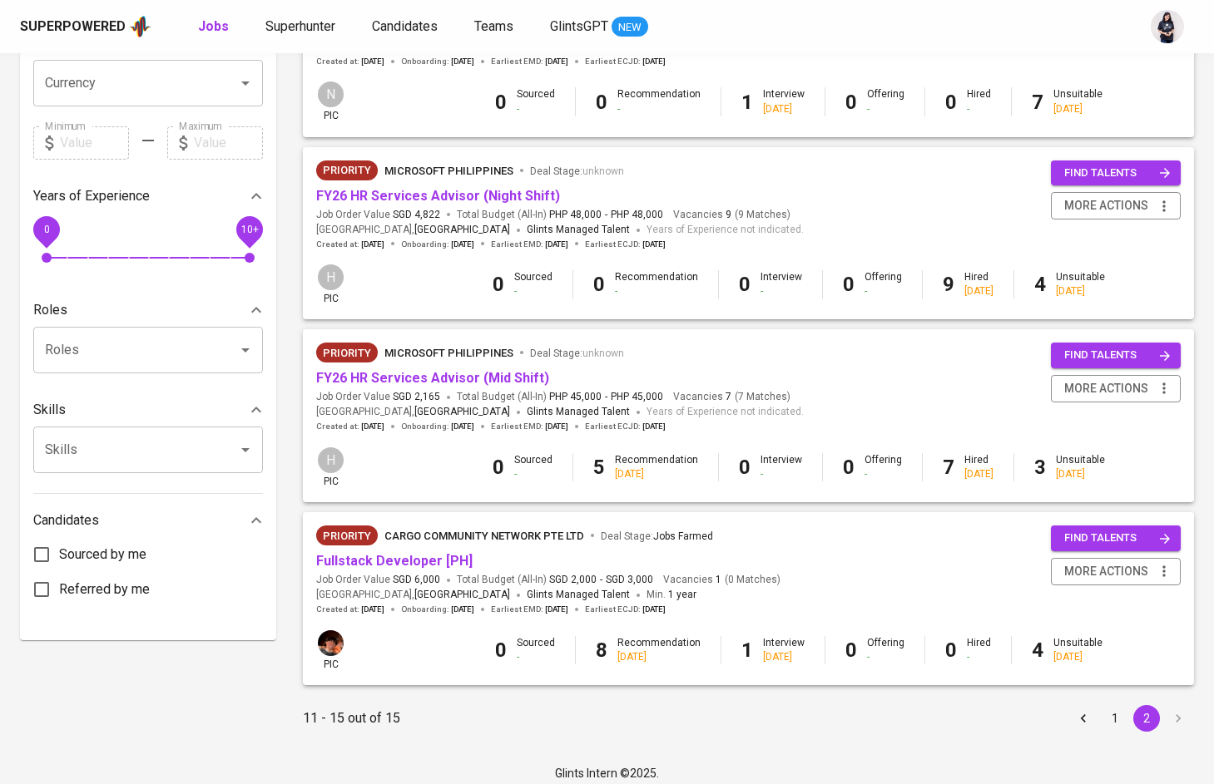
scroll to position [463, 0]
click at [440, 377] on link "FY26 HR Services Advisor (Mid Shift)" at bounding box center [432, 379] width 233 height 16
